Goal: Unclear

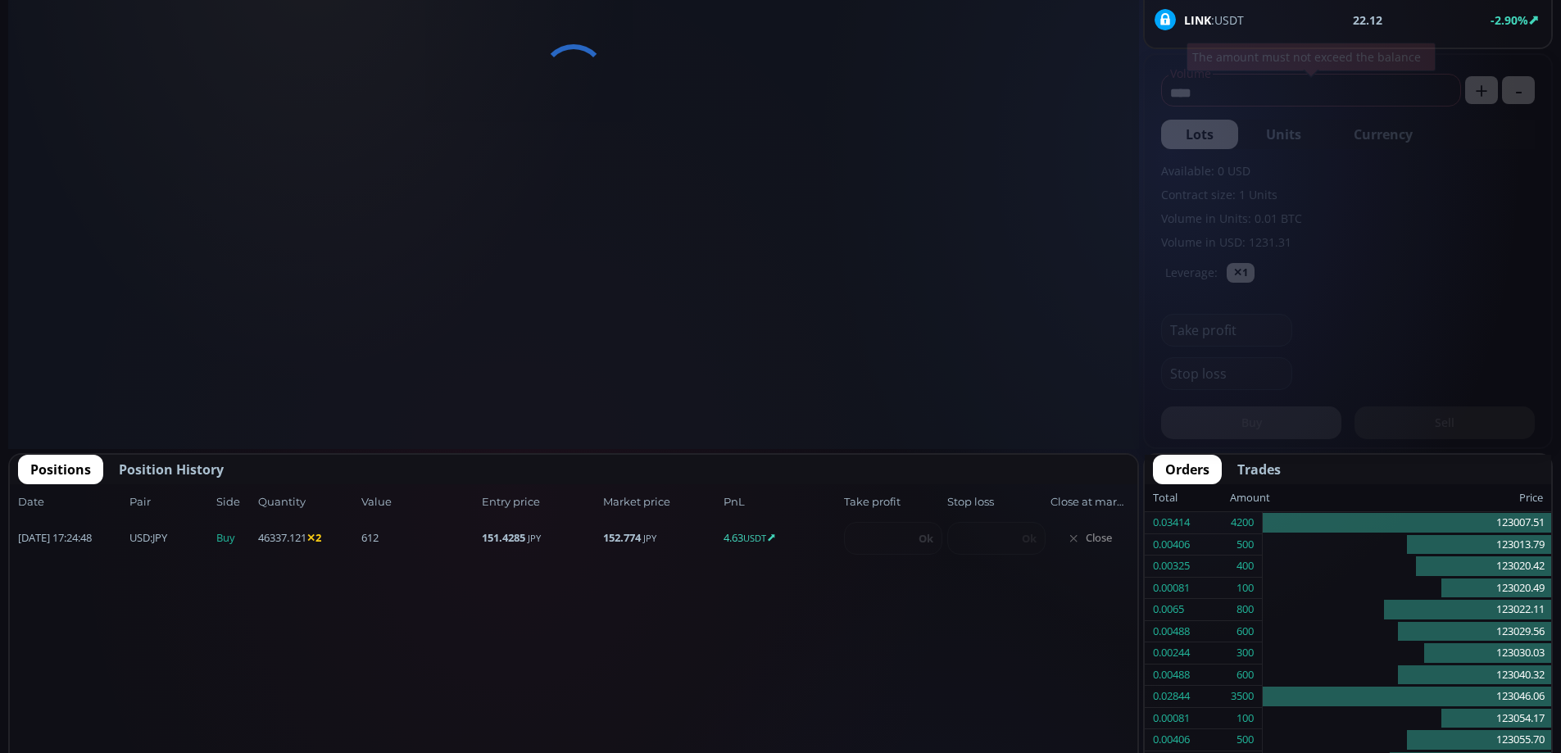
scroll to position [228, 0]
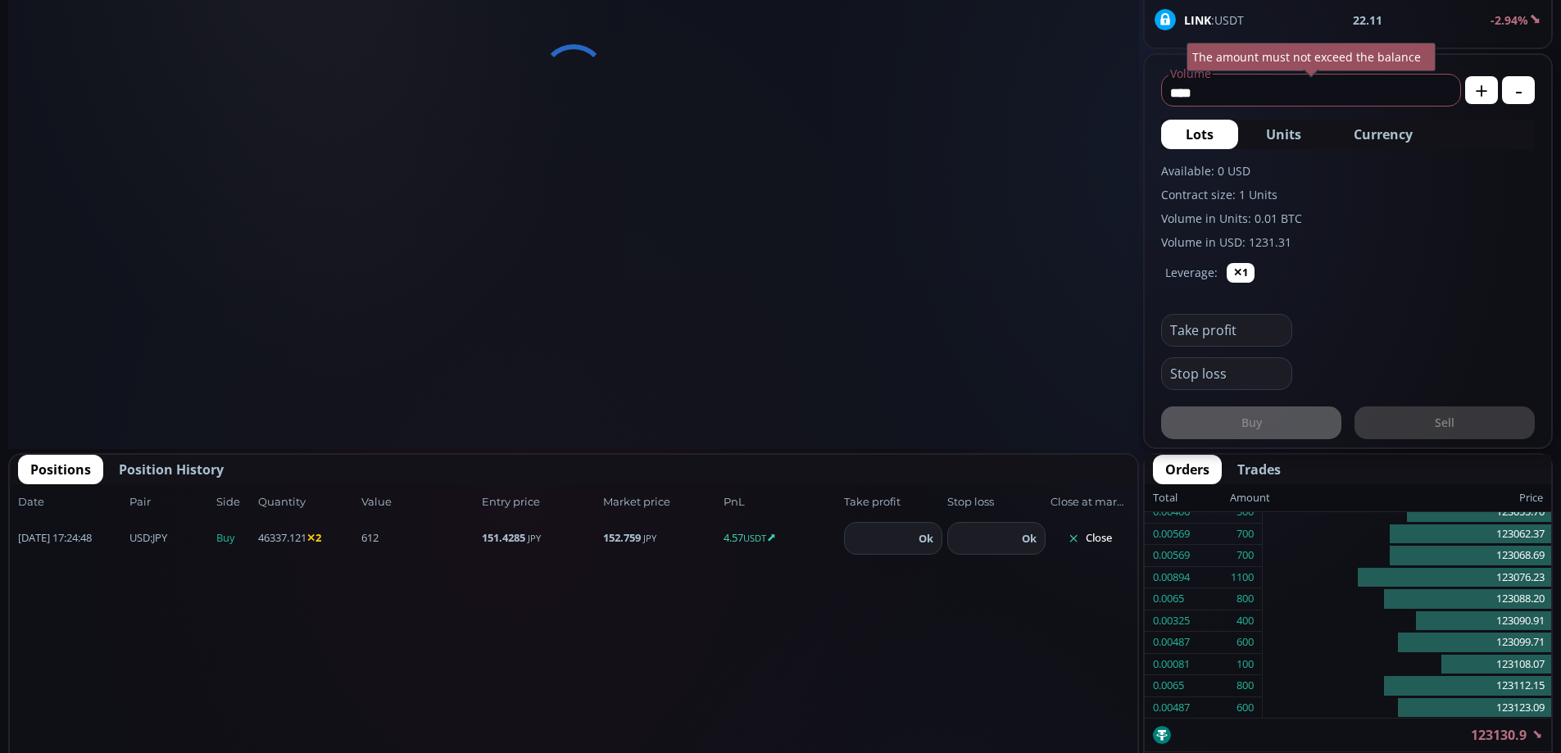
type input "********"
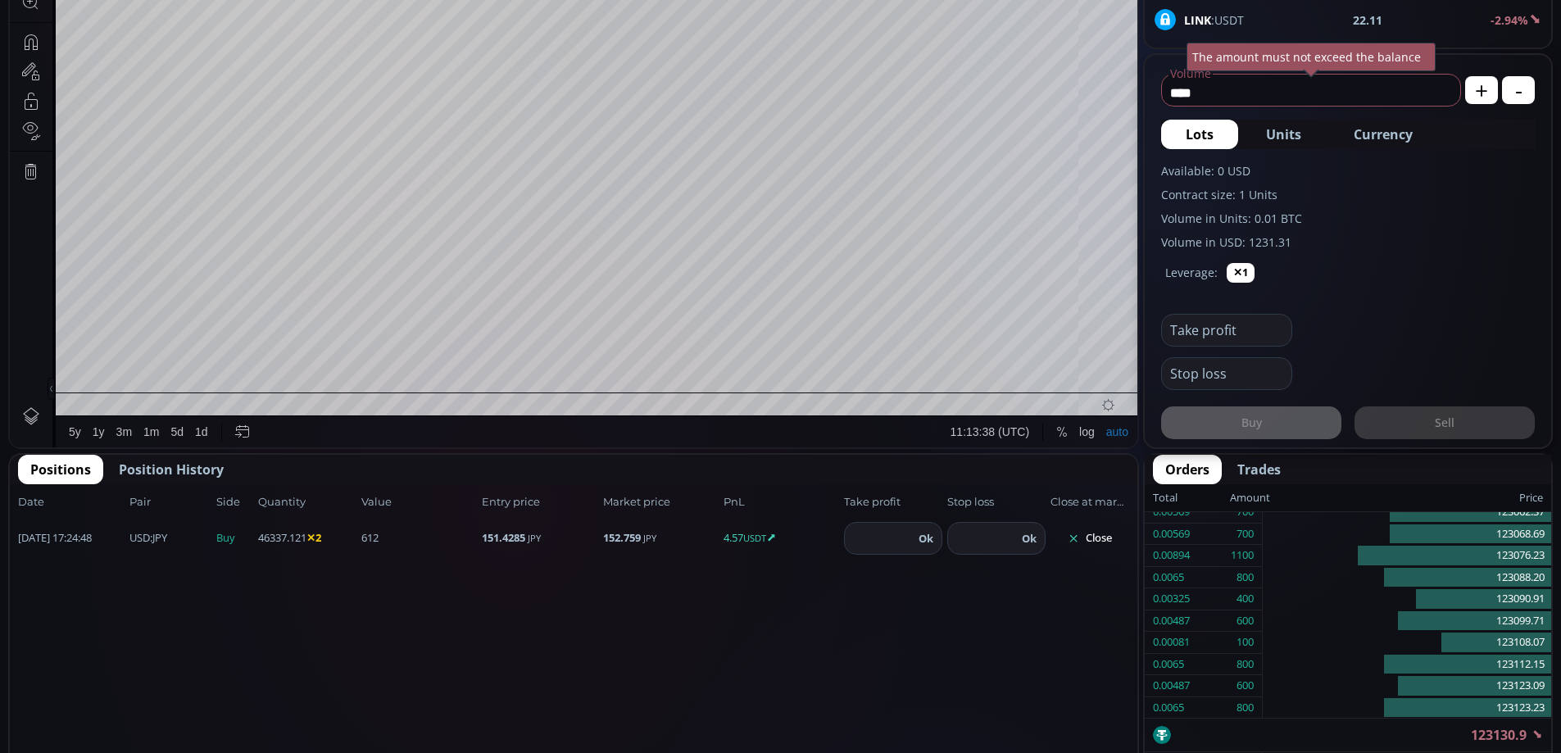
click at [1101, 533] on button "Close" at bounding box center [1090, 538] width 79 height 26
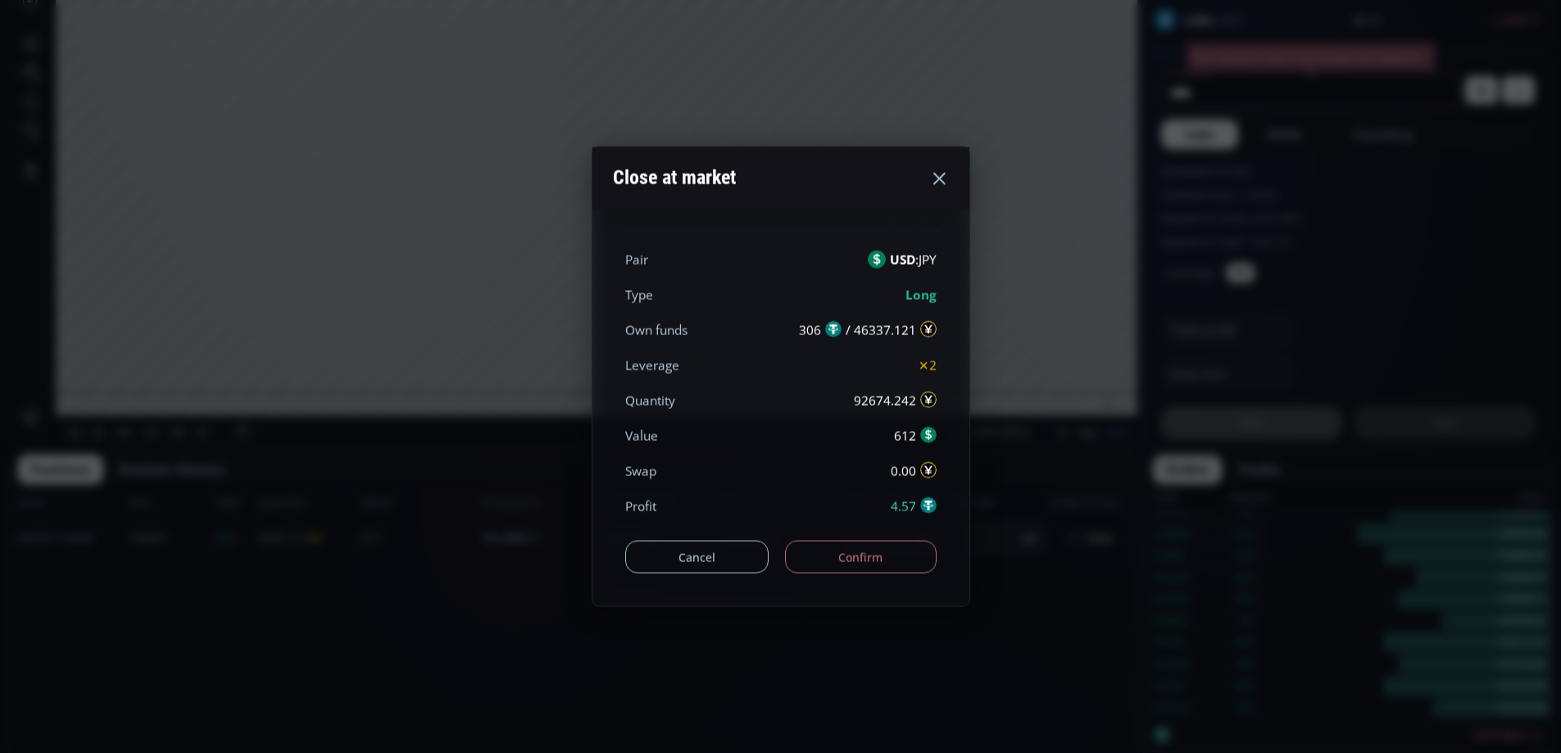
click at [897, 556] on button "Confirm" at bounding box center [861, 557] width 152 height 33
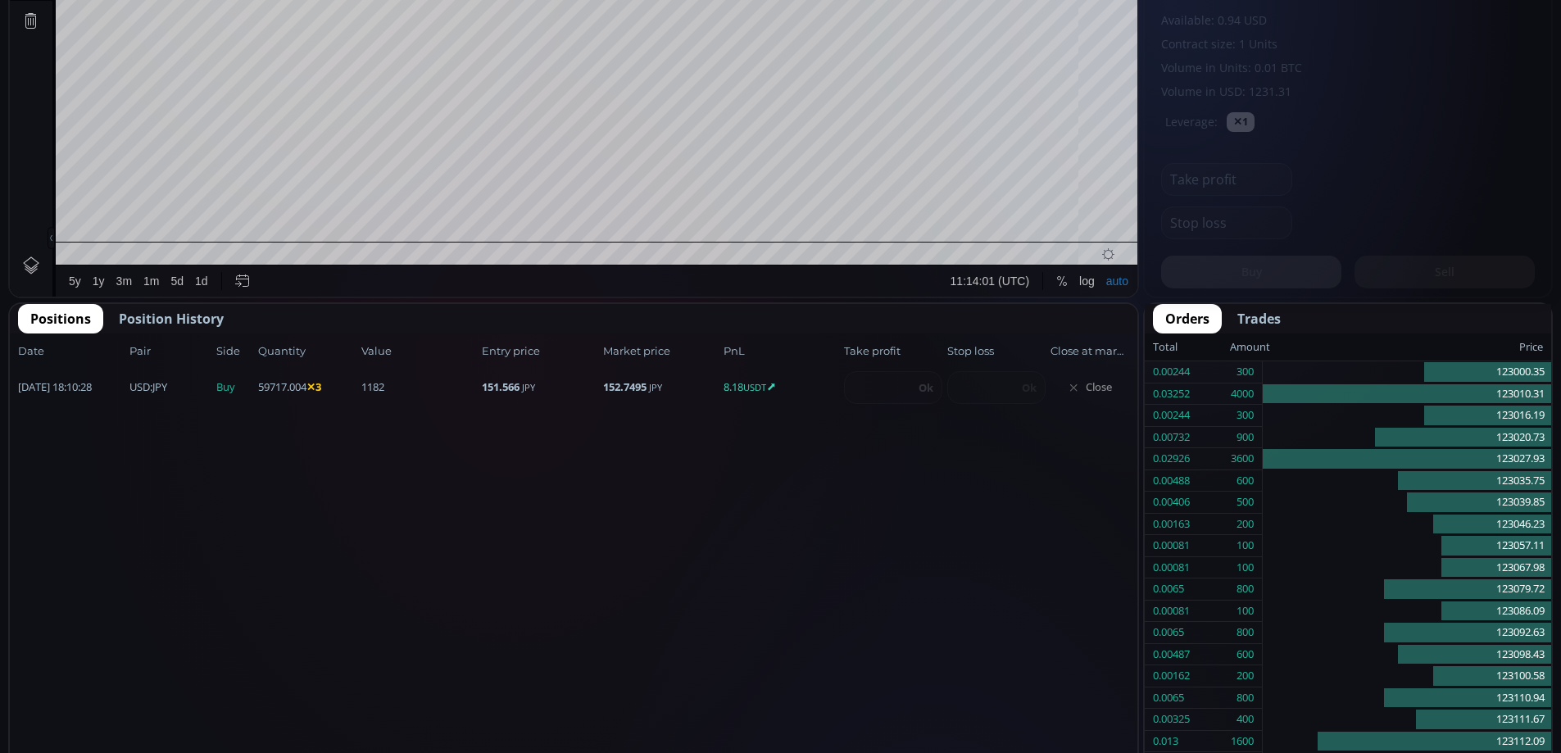
scroll to position [228, 0]
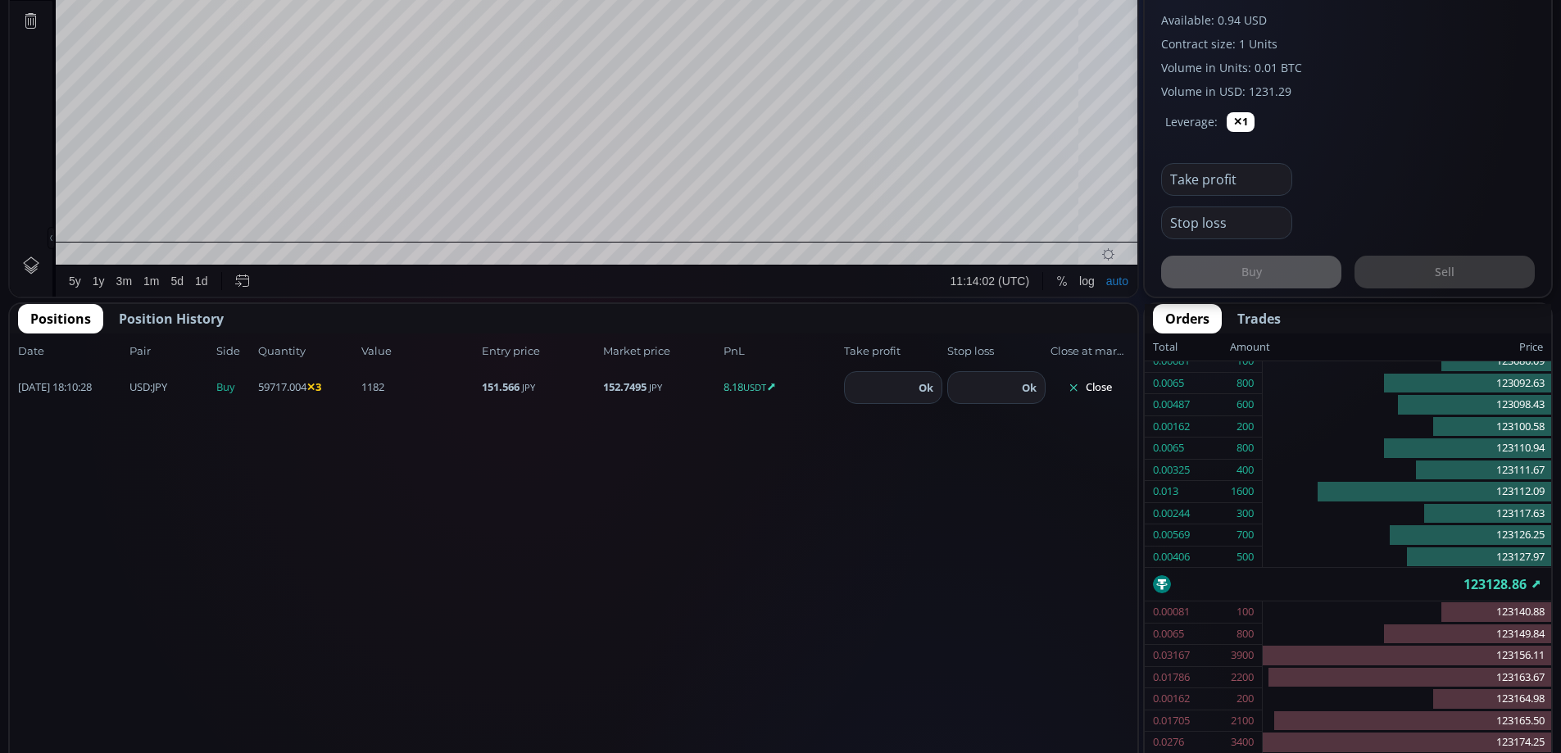
click at [1095, 382] on button "Close" at bounding box center [1090, 388] width 79 height 26
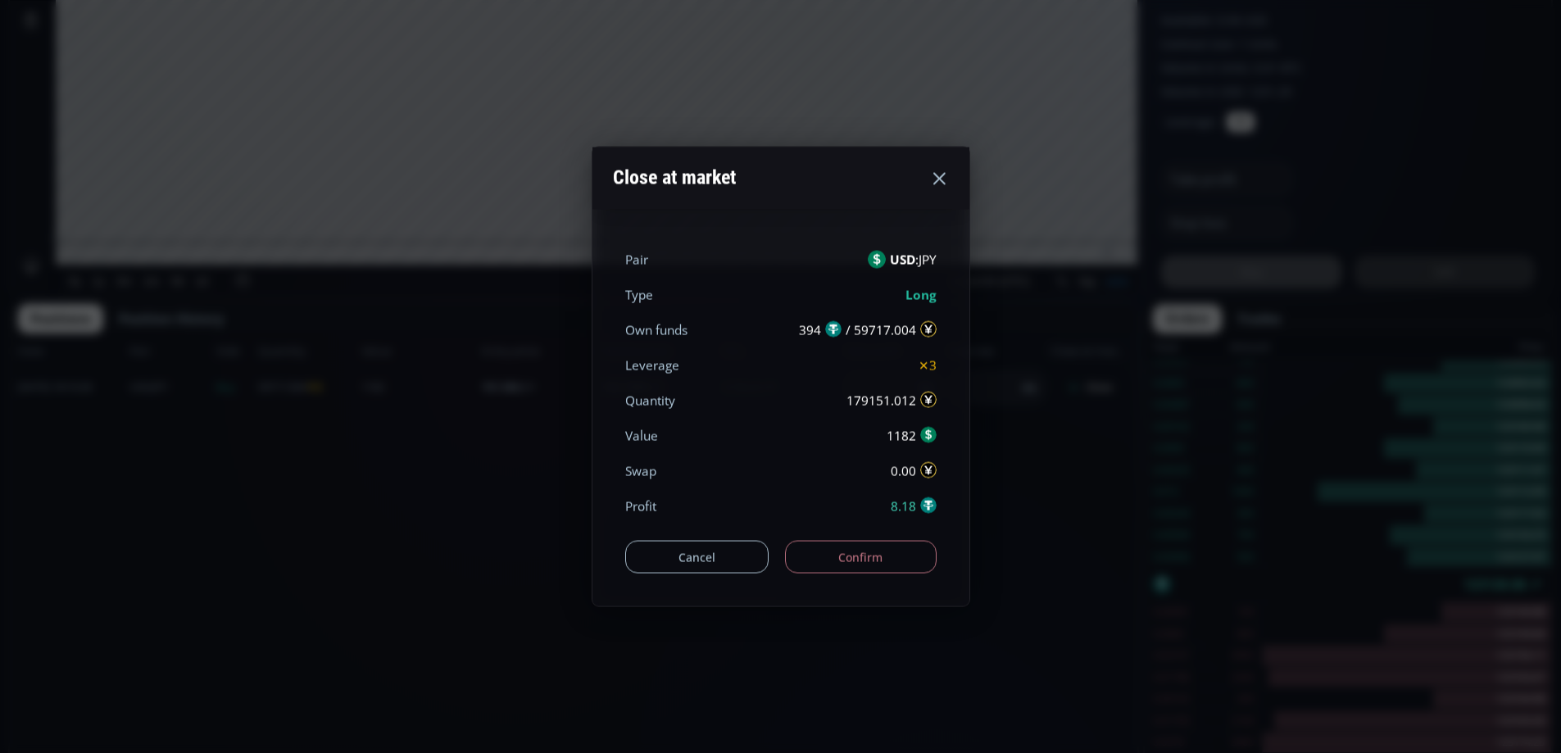
click at [890, 557] on button "Confirm" at bounding box center [861, 557] width 152 height 33
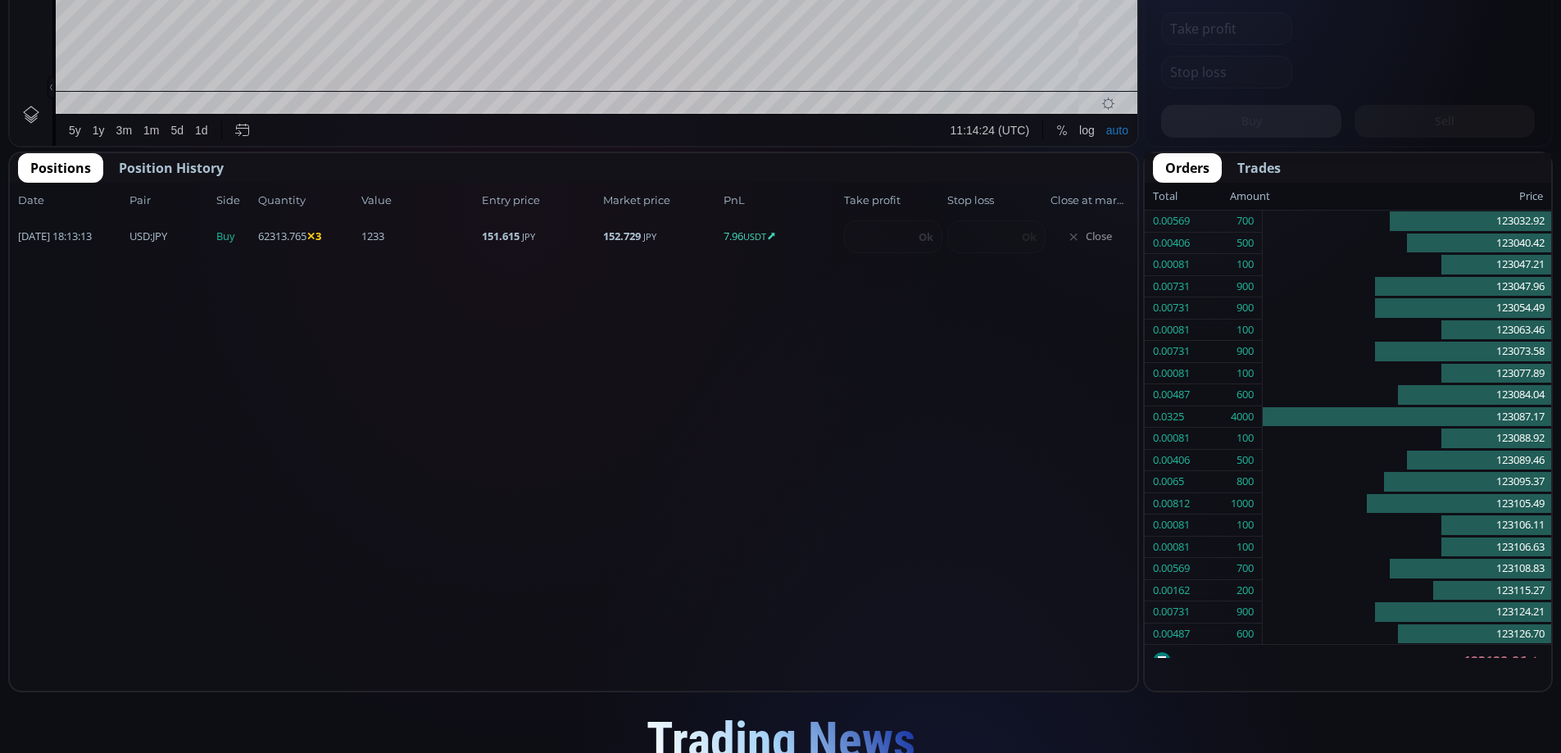
scroll to position [228, 0]
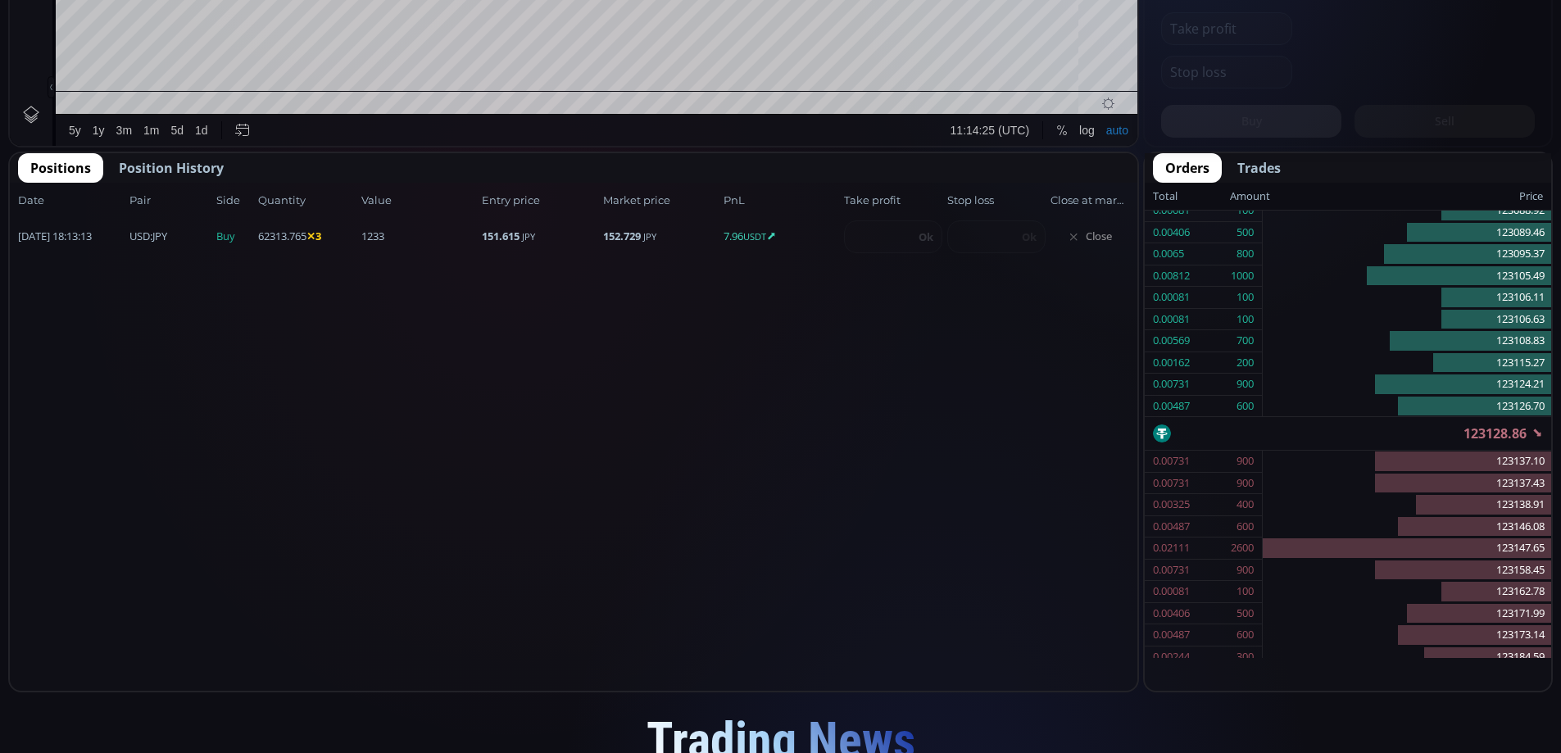
click at [1098, 236] on span "Close" at bounding box center [1090, 237] width 79 height 26
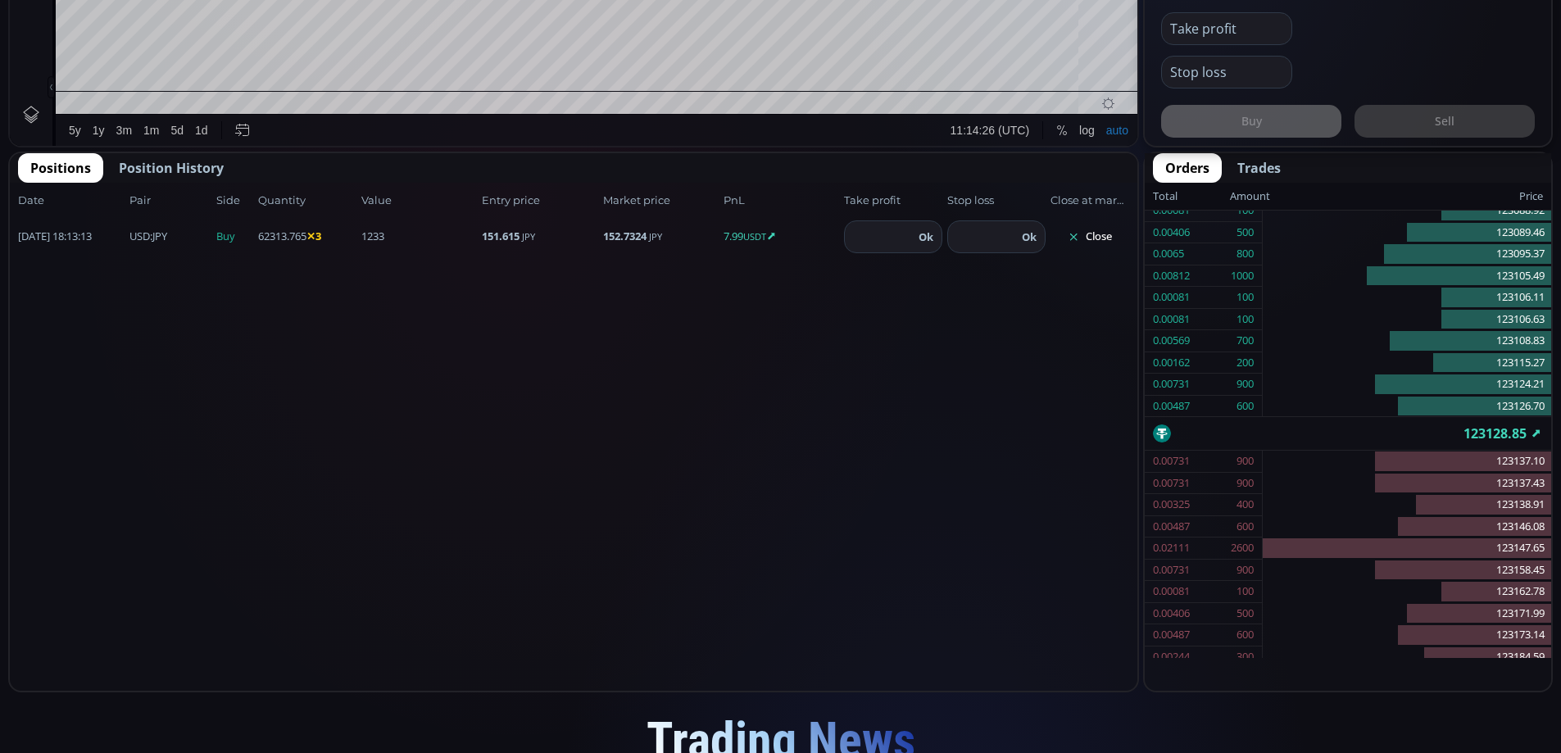
click at [1098, 236] on button "Close" at bounding box center [1090, 237] width 79 height 26
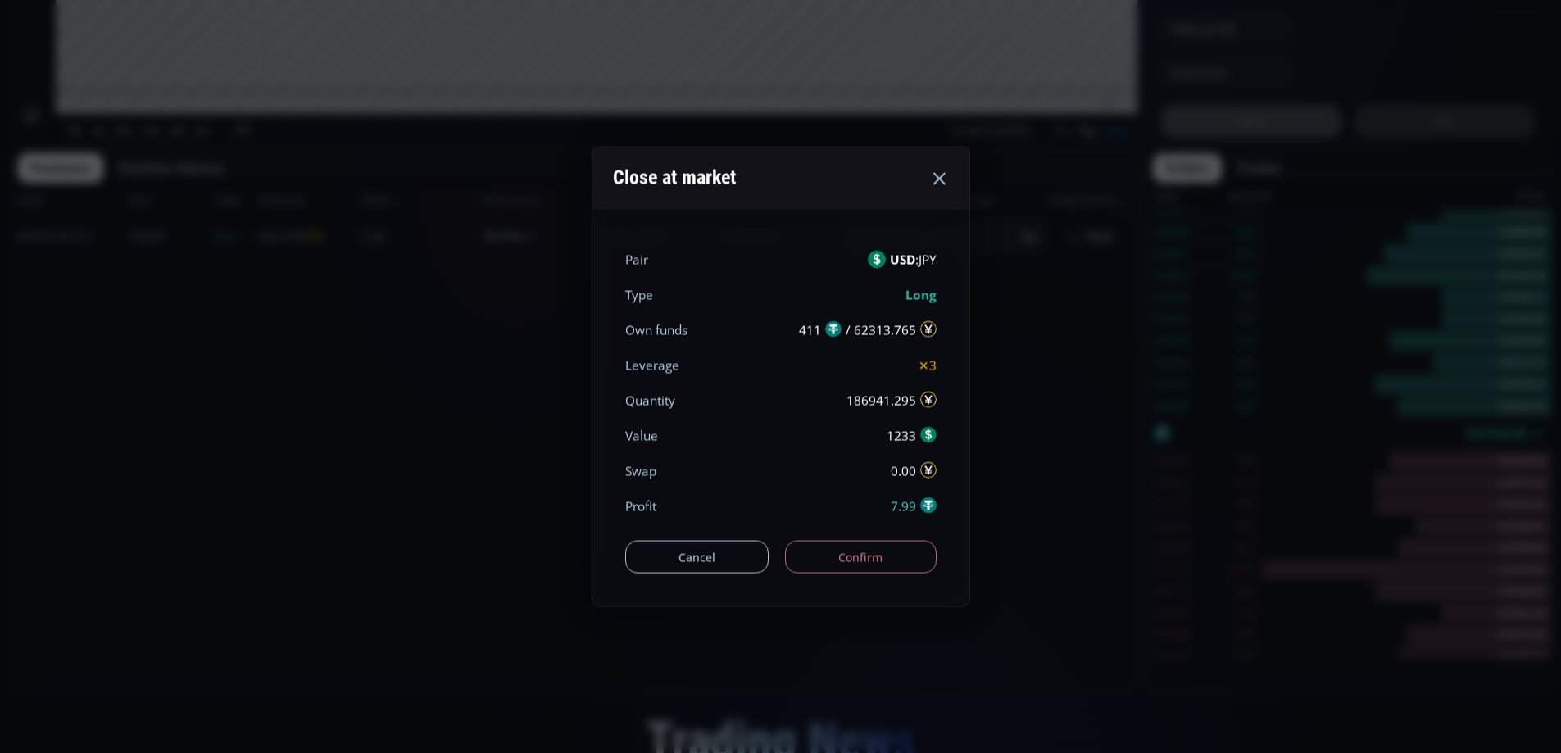
click at [904, 553] on button "Confirm" at bounding box center [861, 557] width 152 height 33
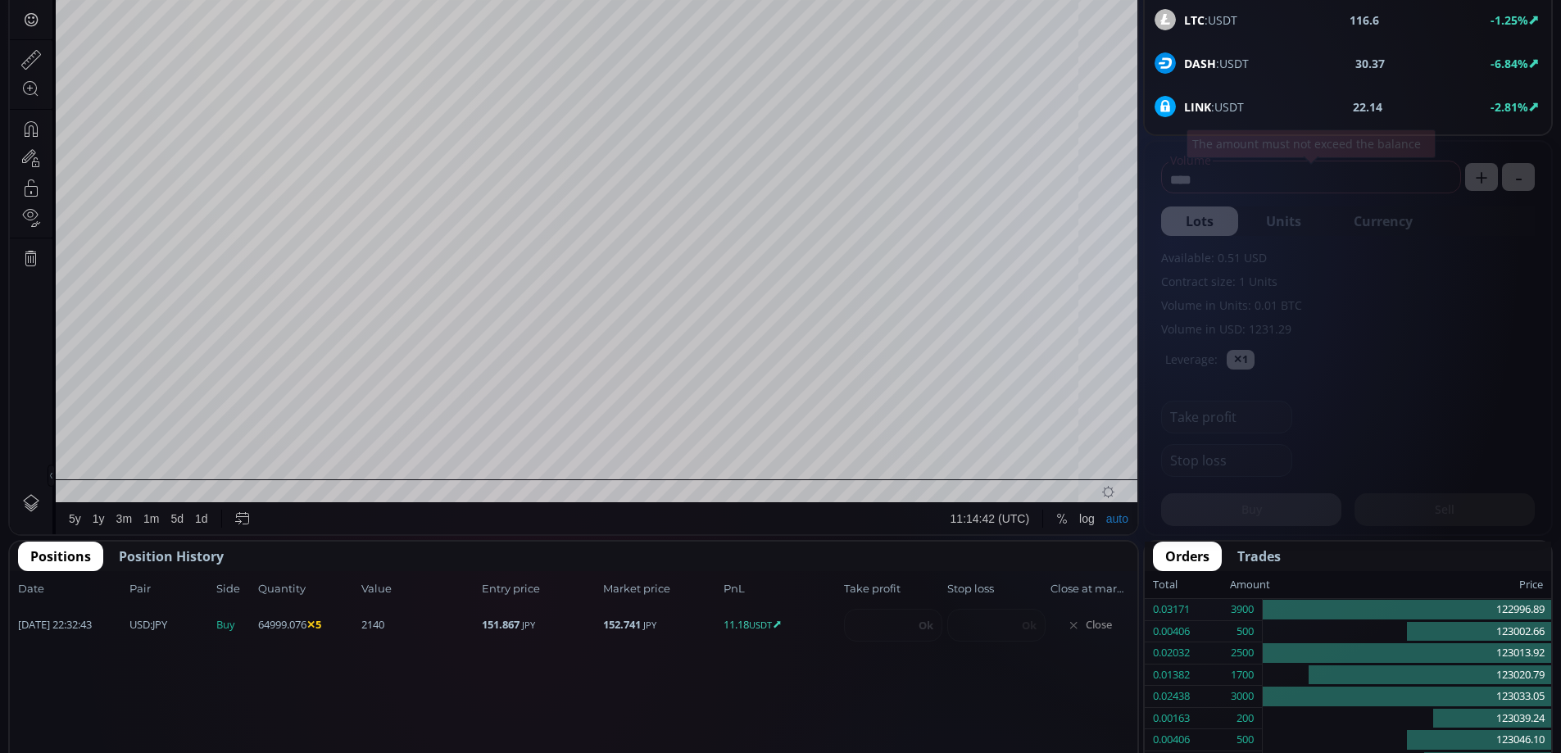
scroll to position [228, 0]
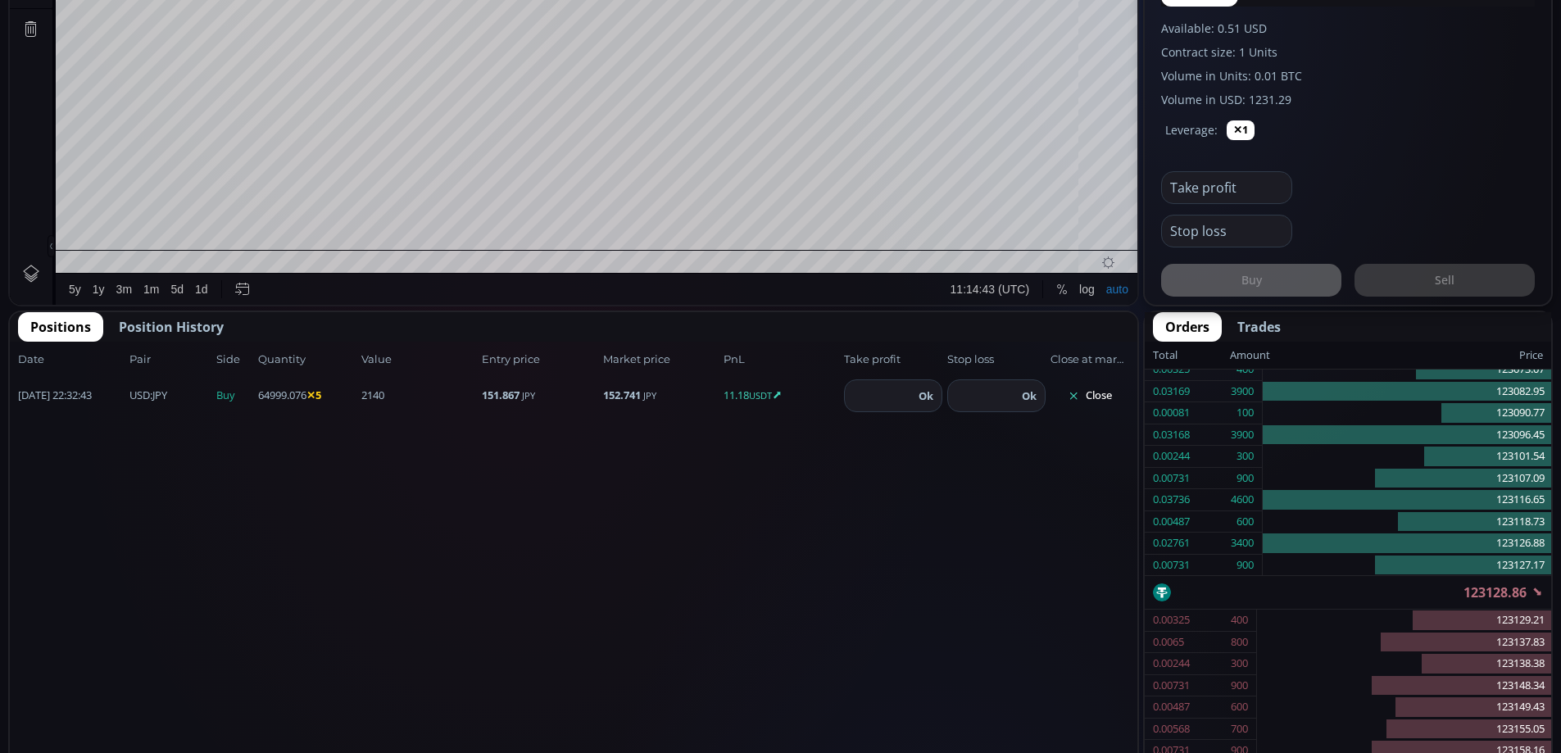
click at [1097, 394] on button "Close" at bounding box center [1090, 396] width 79 height 26
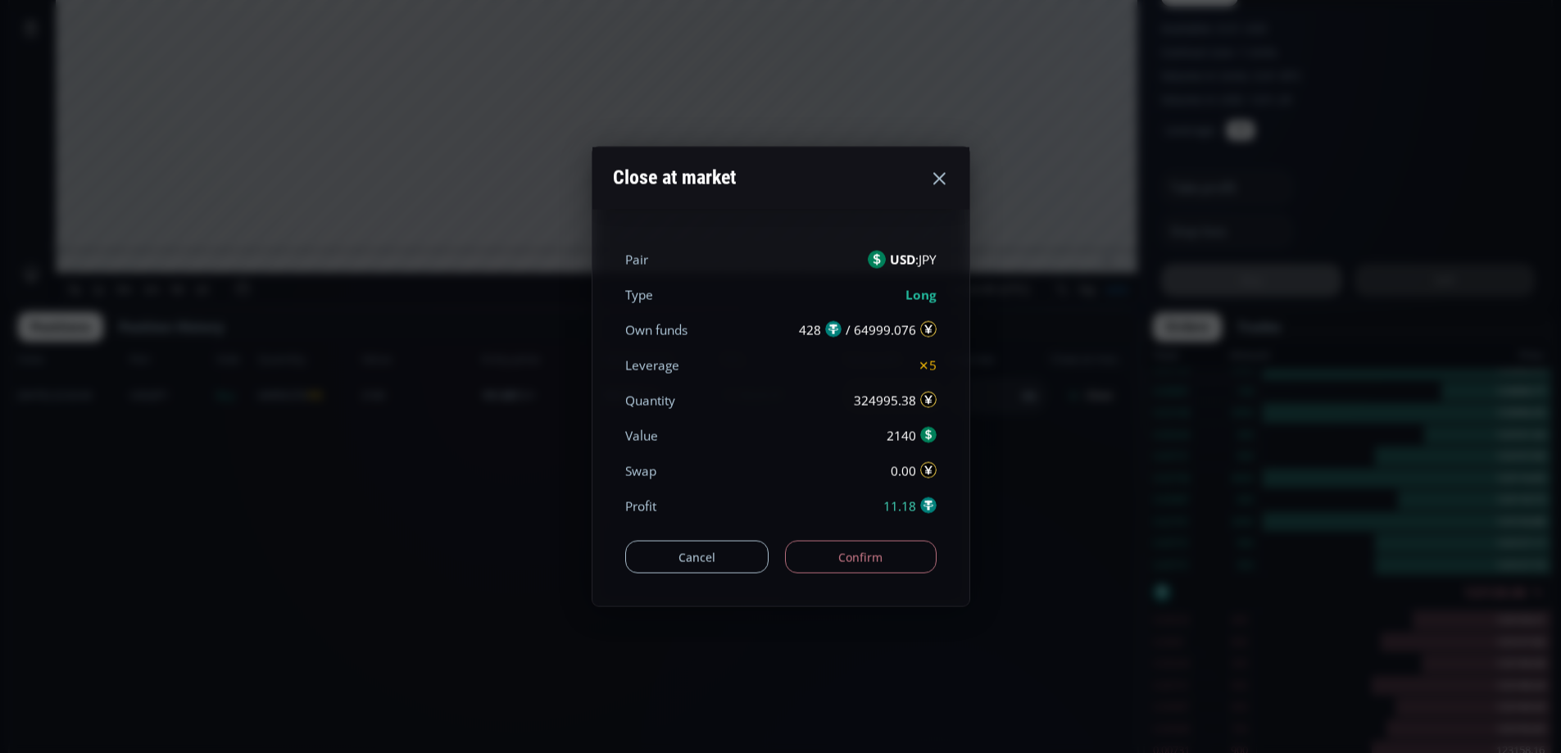
click at [889, 561] on button "Confirm" at bounding box center [861, 557] width 152 height 33
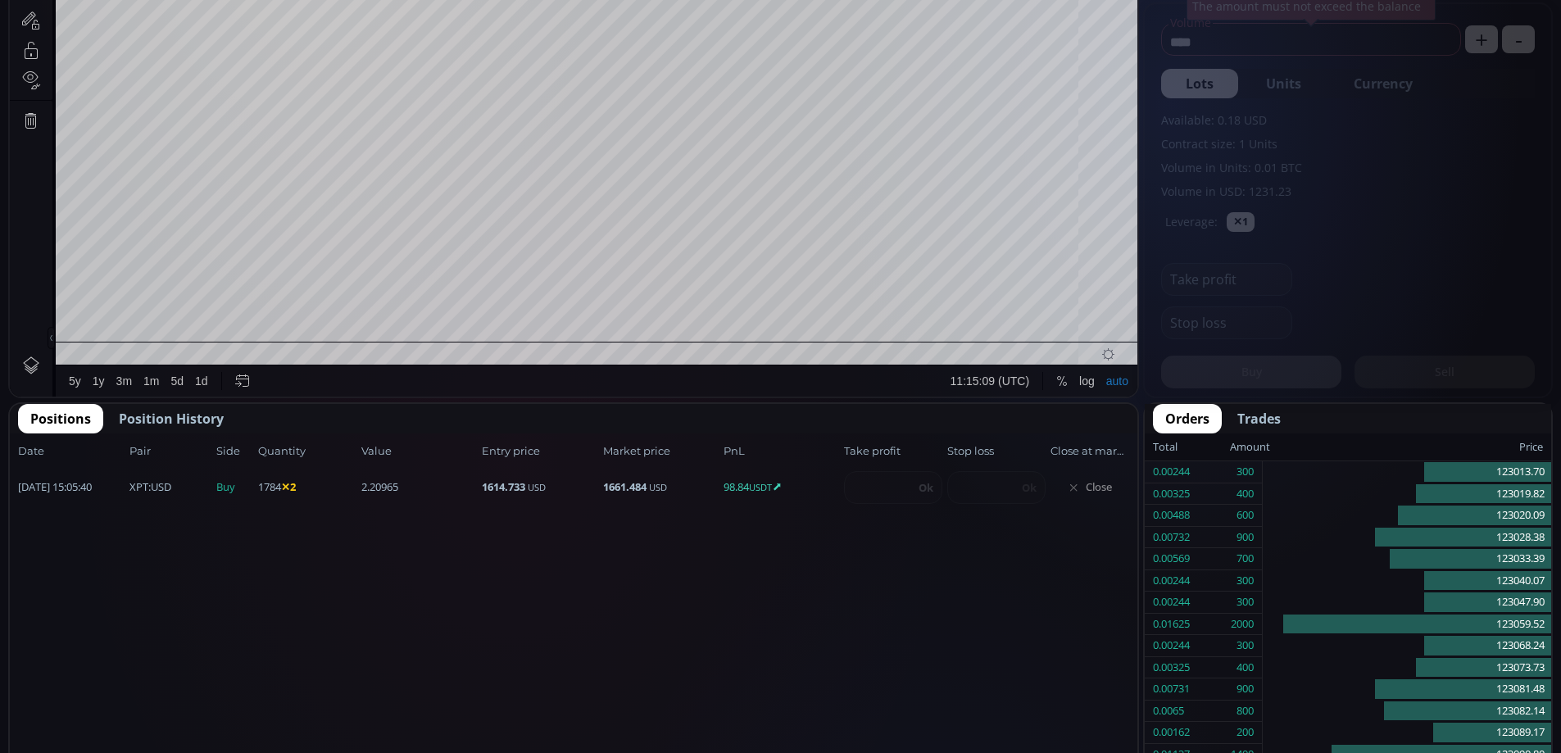
scroll to position [228, 0]
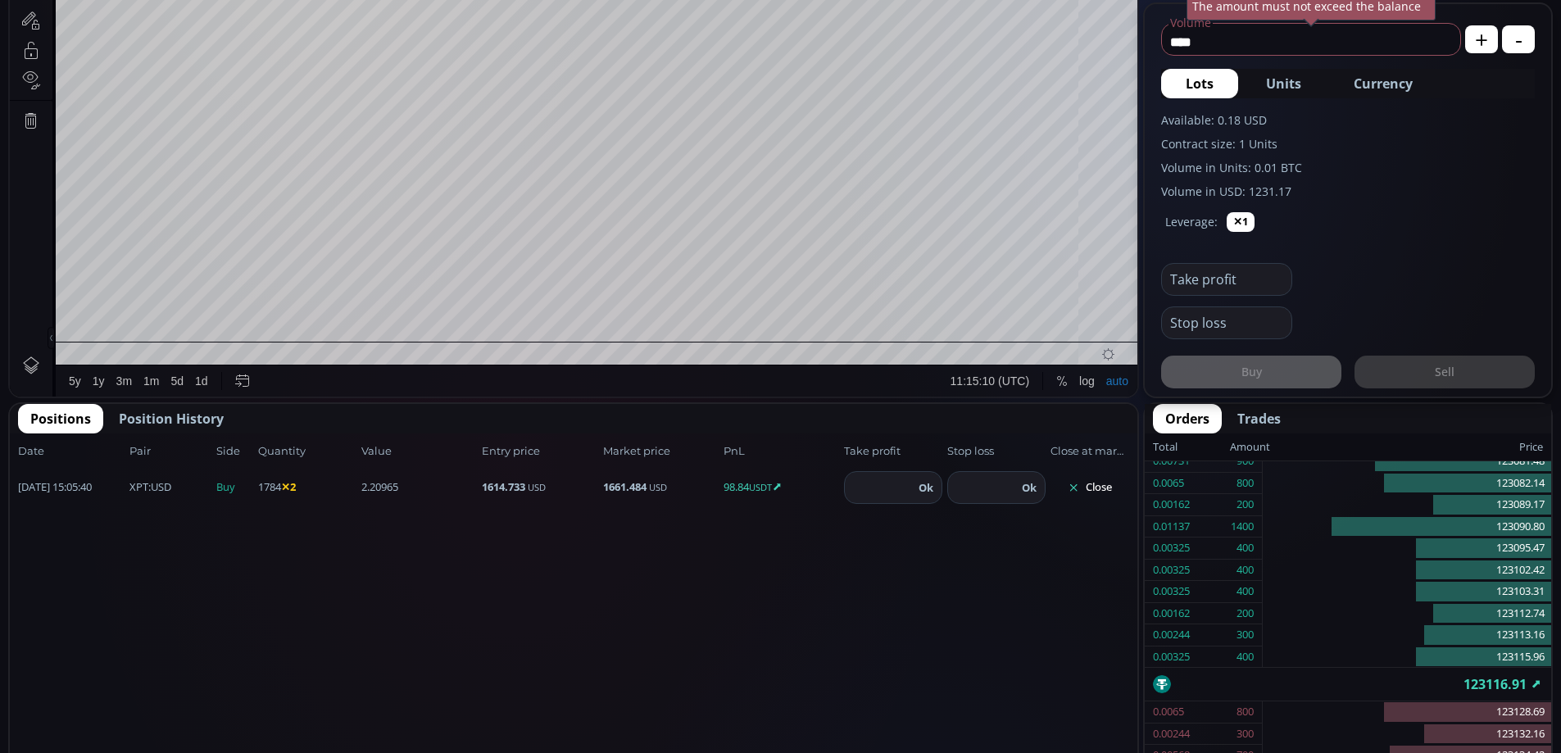
click at [1095, 486] on button "Close" at bounding box center [1090, 488] width 79 height 26
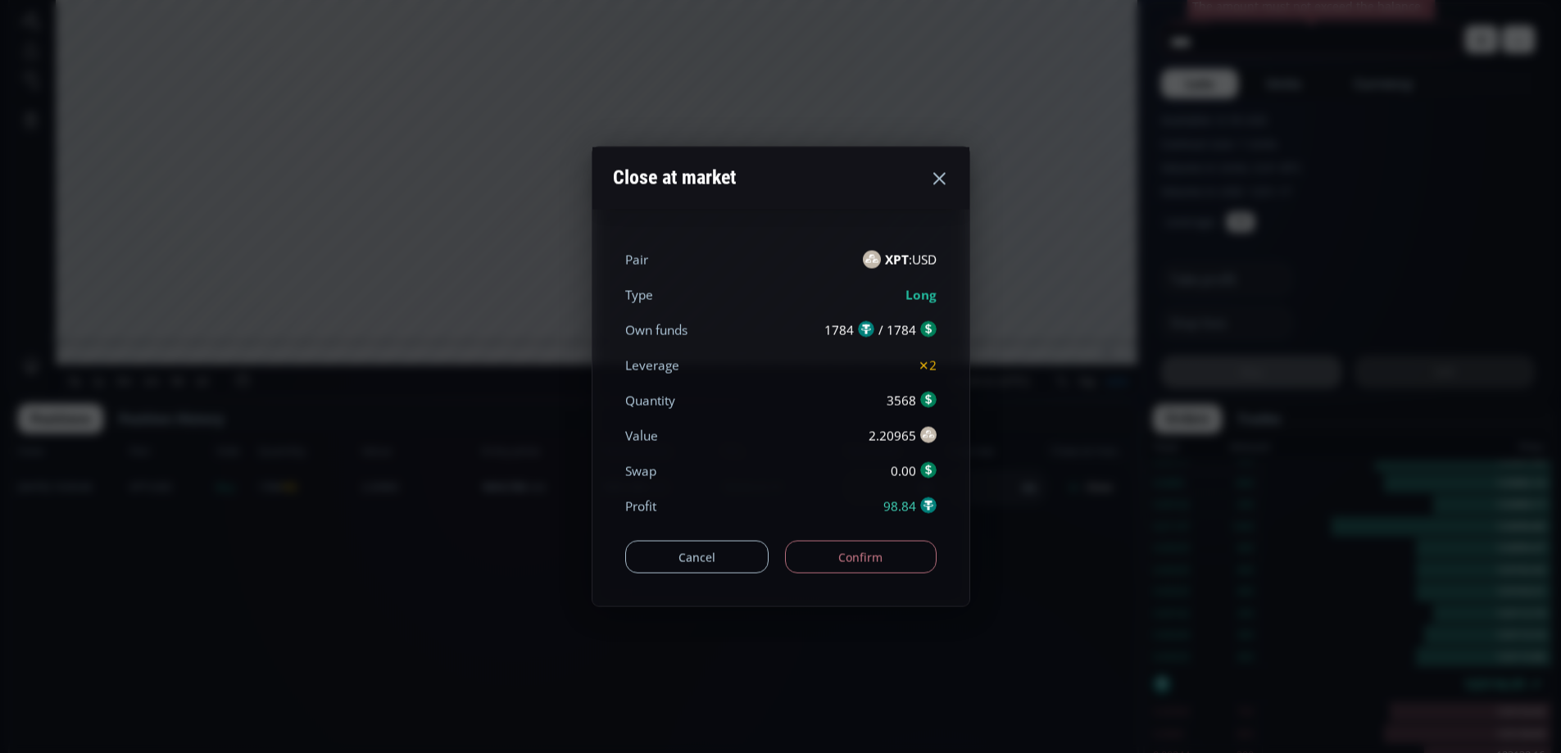
click at [906, 547] on button "Confirm" at bounding box center [861, 557] width 152 height 33
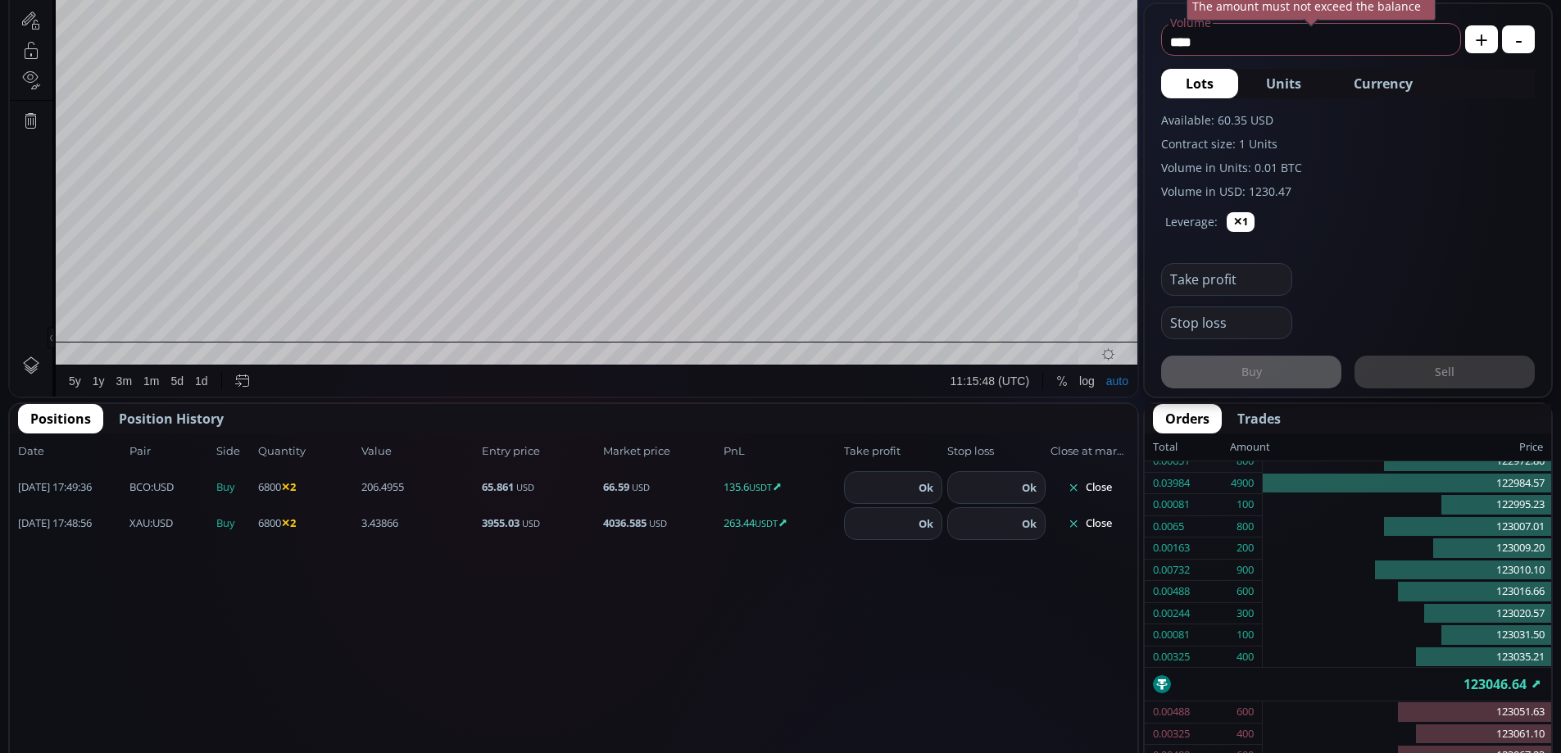
scroll to position [620, 0]
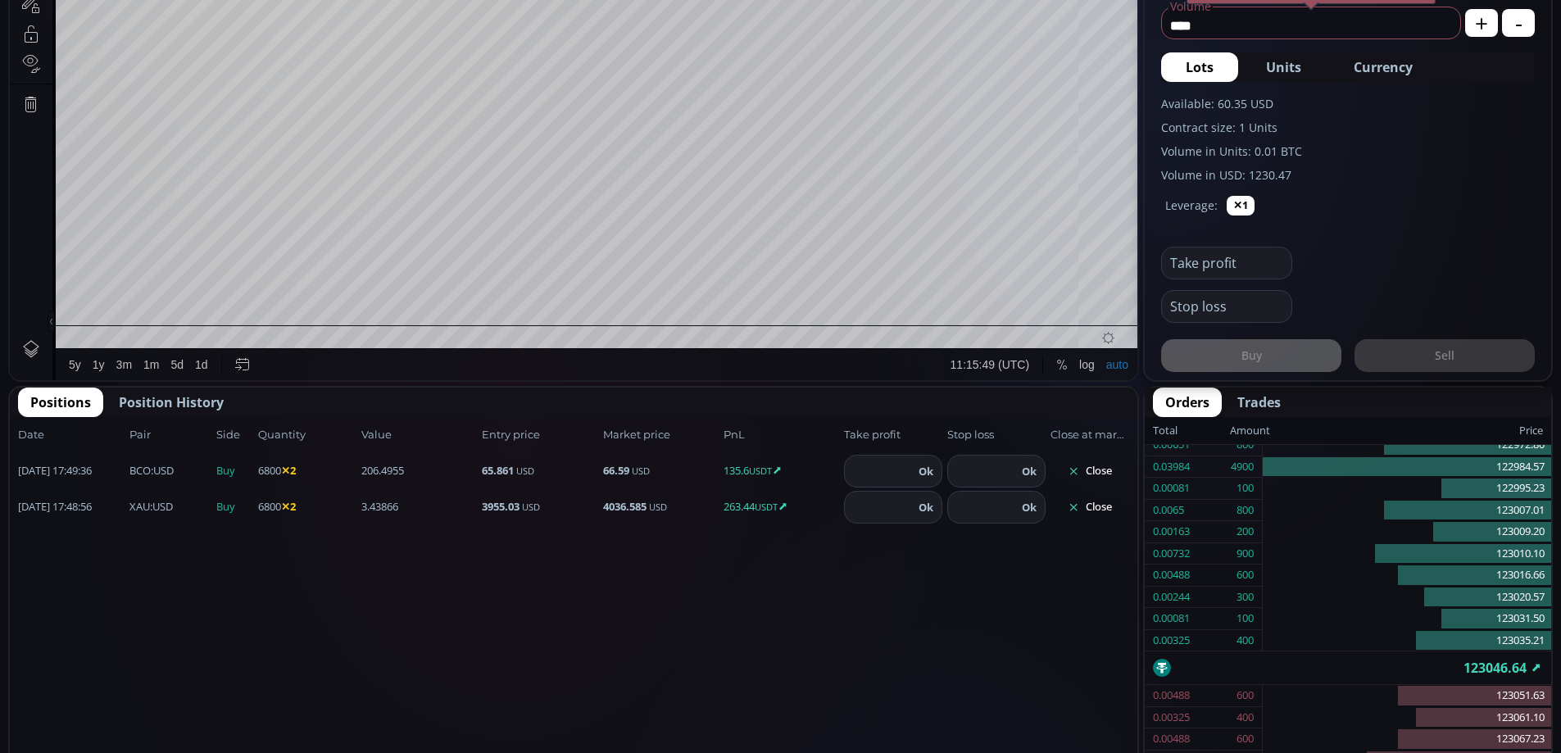
click at [1092, 471] on button "Close" at bounding box center [1090, 471] width 79 height 26
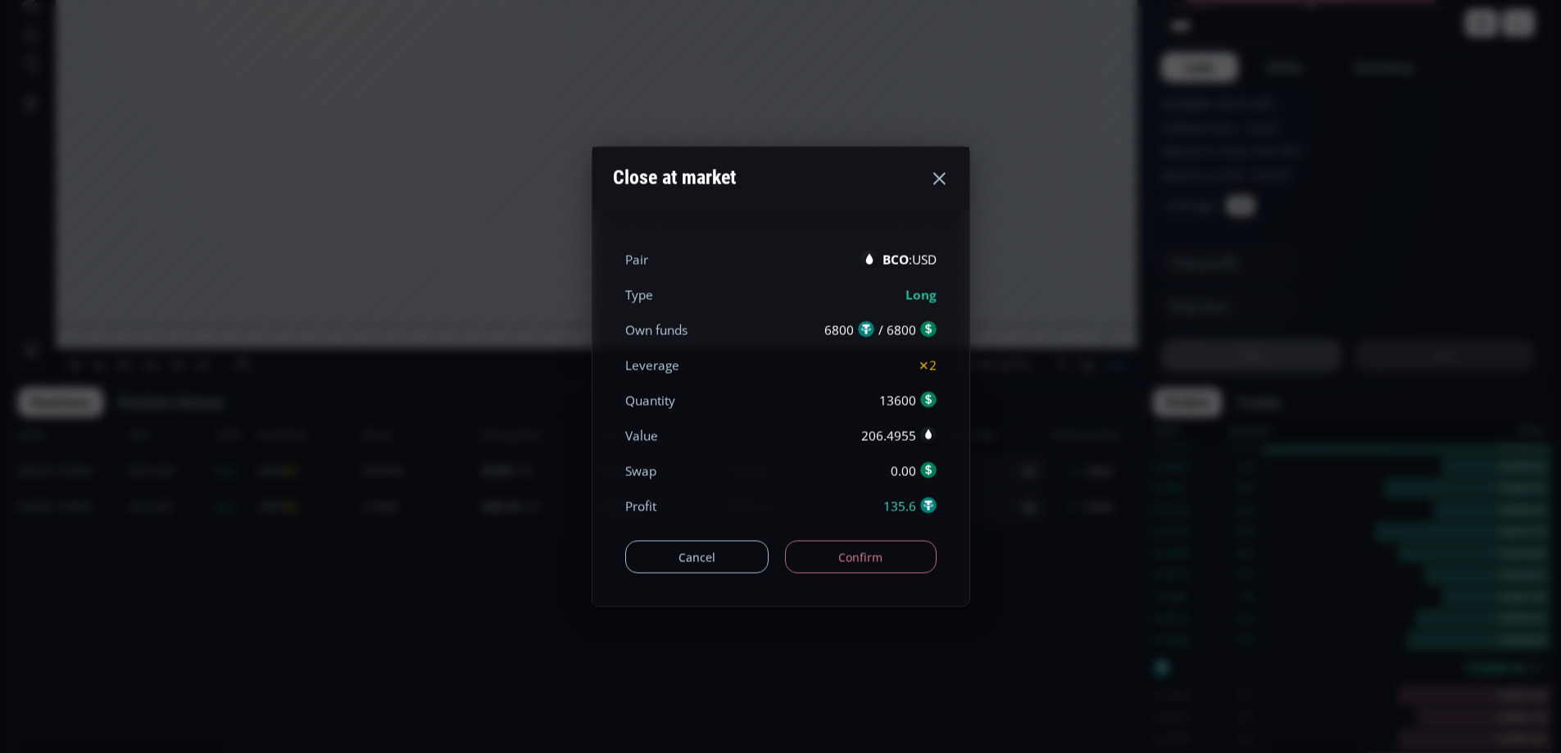
click at [830, 542] on button "Confirm" at bounding box center [861, 557] width 152 height 33
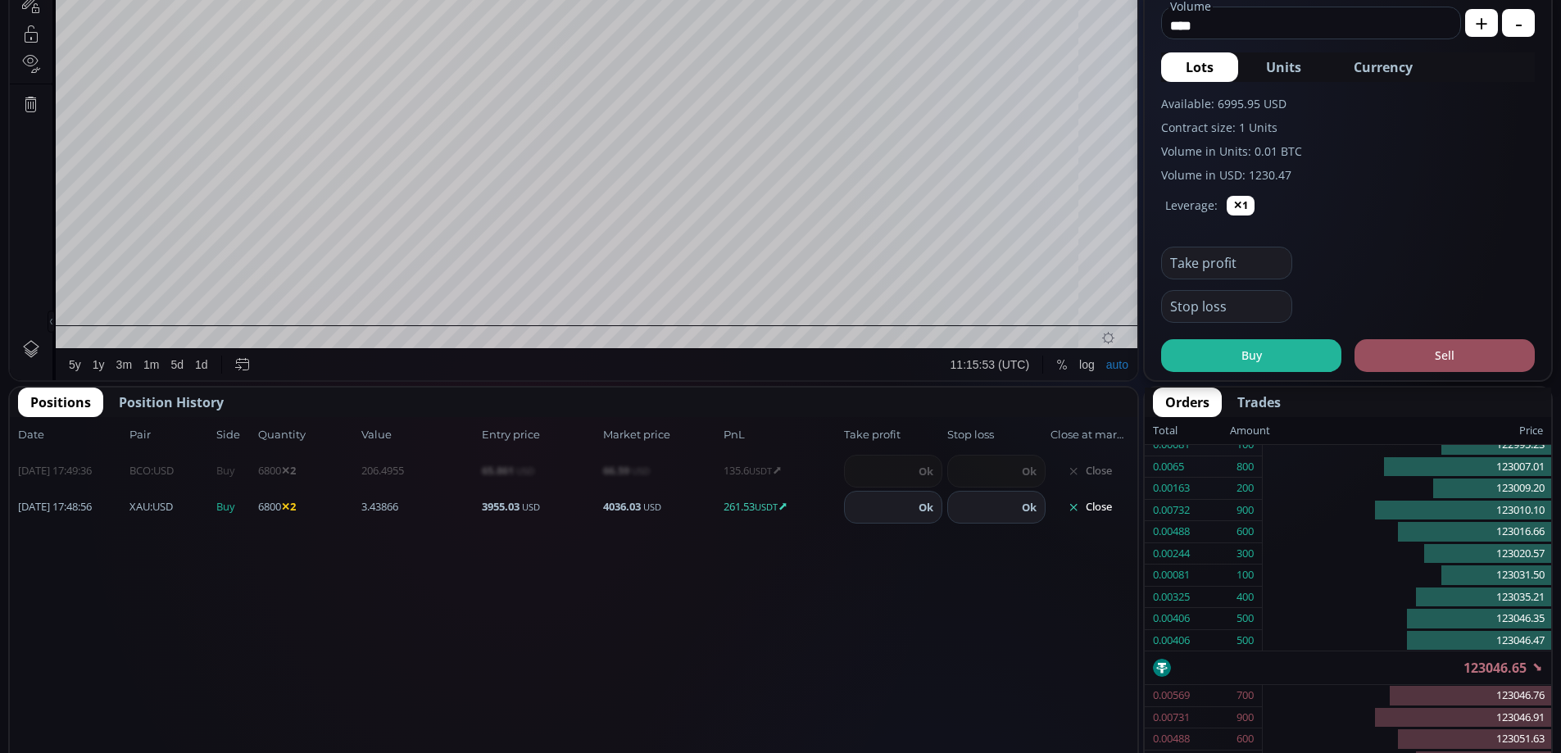
click at [1096, 506] on button "Close" at bounding box center [1090, 507] width 79 height 26
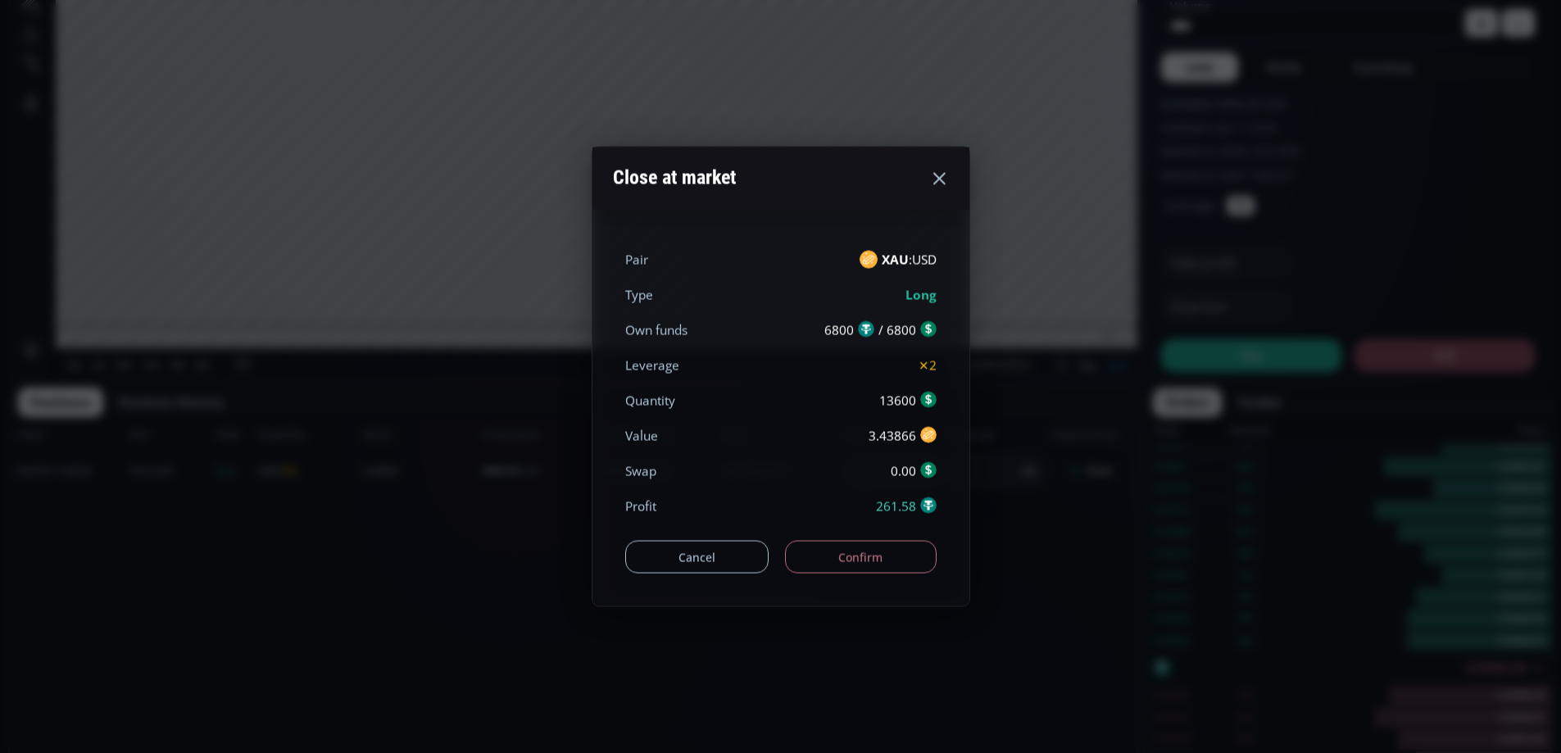
click at [881, 552] on button "Confirm" at bounding box center [861, 557] width 152 height 33
